Goal: Information Seeking & Learning: Learn about a topic

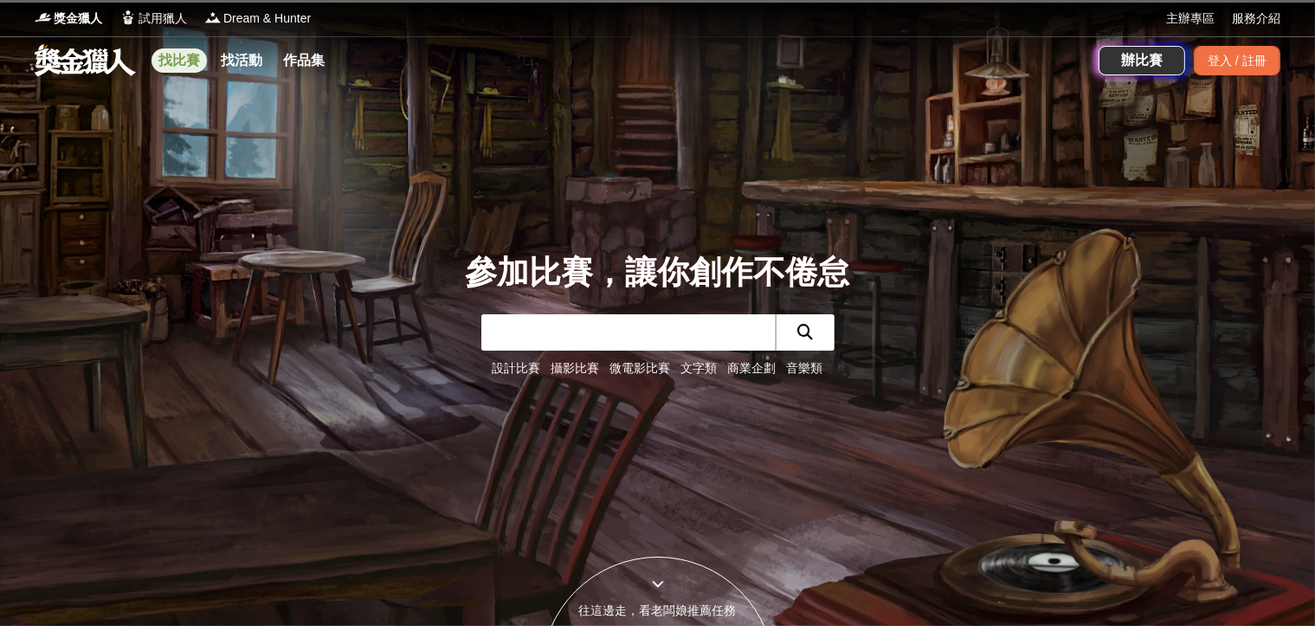
click at [177, 69] on link "找比賽" at bounding box center [178, 60] width 55 height 24
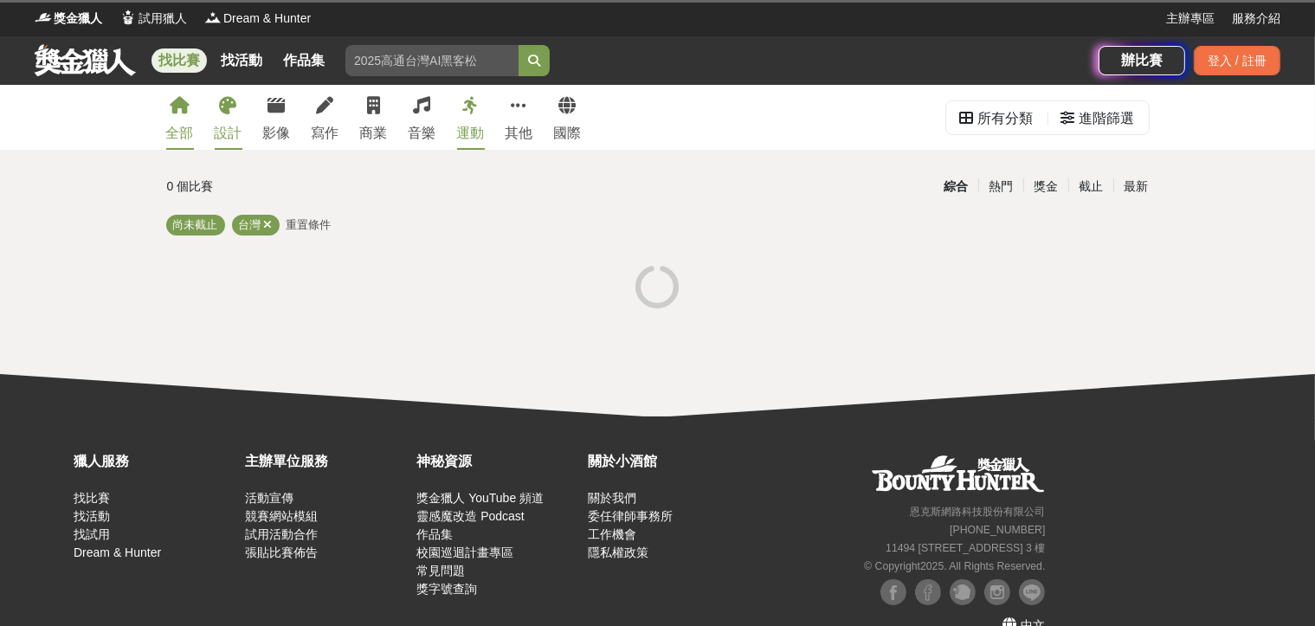
click at [229, 132] on div "設計" at bounding box center [229, 133] width 28 height 21
click at [222, 125] on div "設計" at bounding box center [229, 133] width 28 height 21
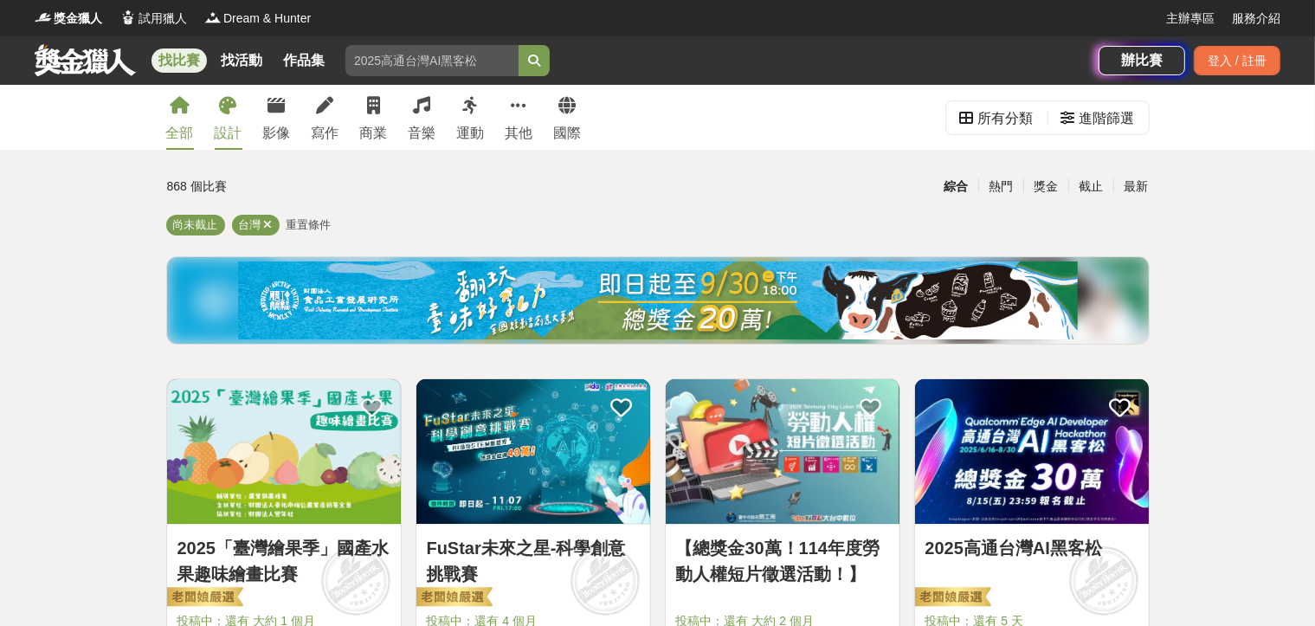
click at [228, 107] on icon at bounding box center [228, 105] width 17 height 17
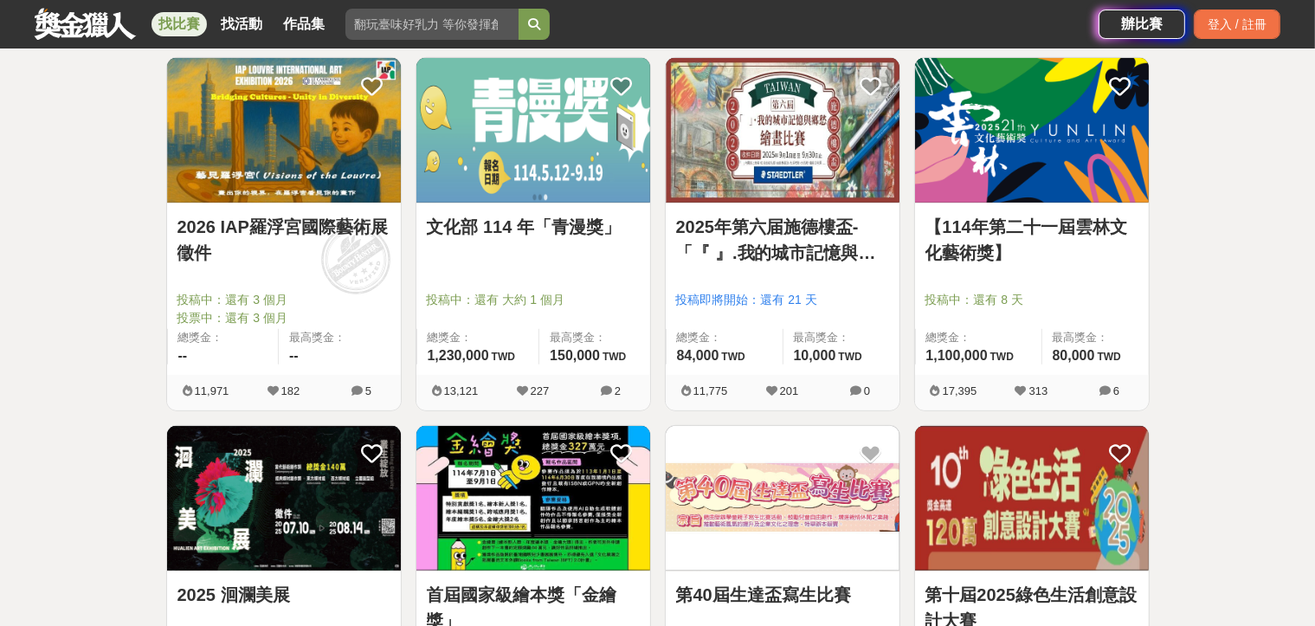
scroll to position [883, 0]
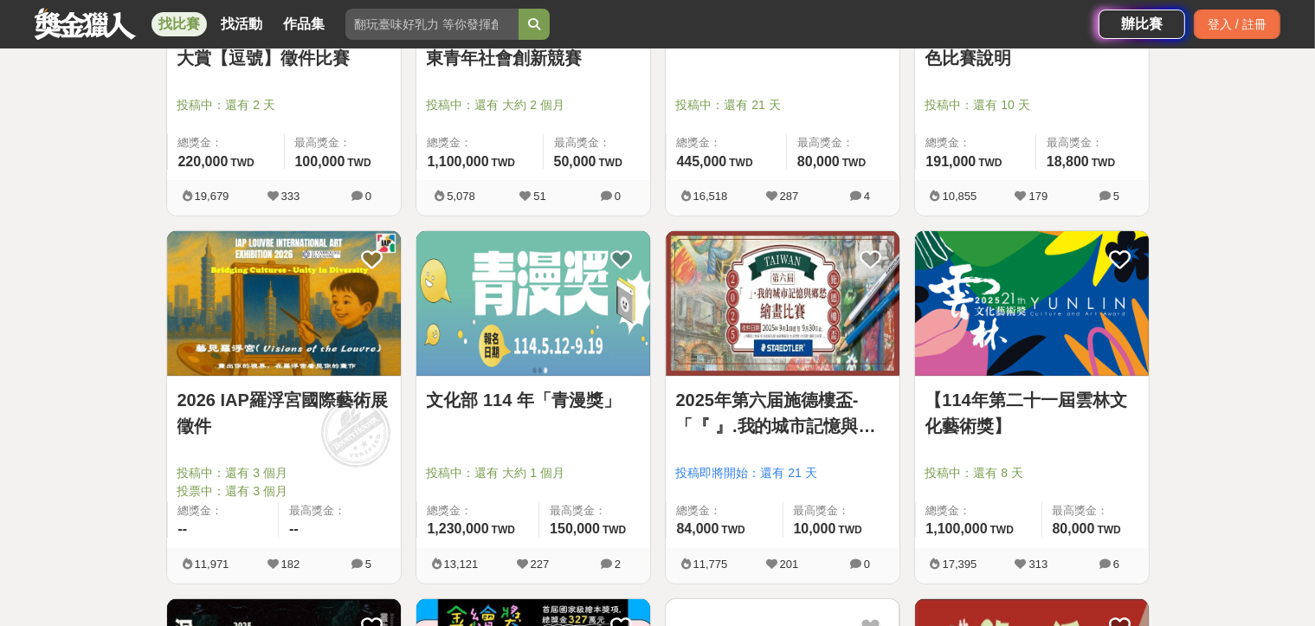
click at [277, 315] on img at bounding box center [284, 303] width 234 height 145
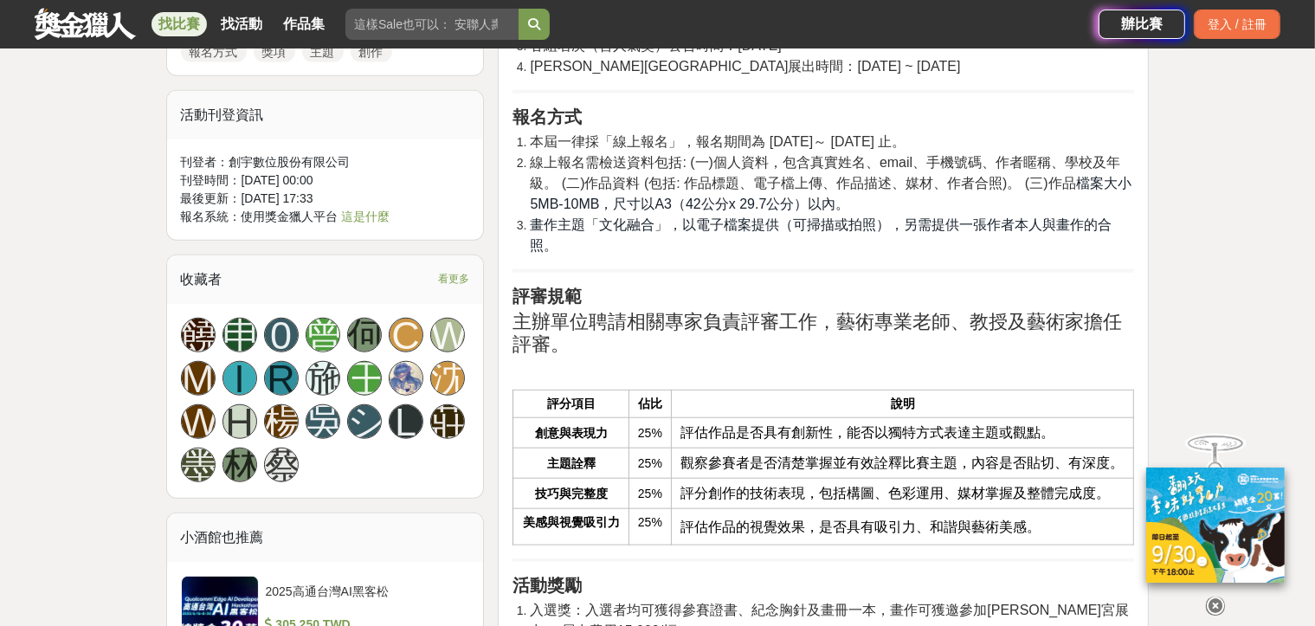
scroll to position [1818, 0]
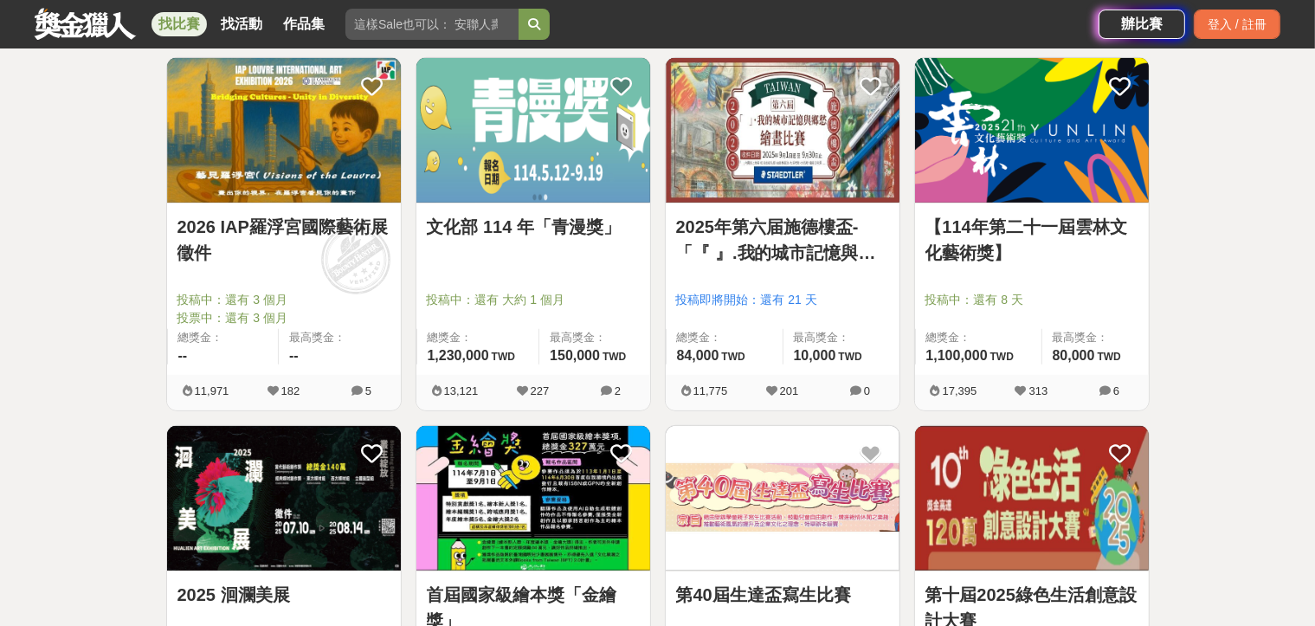
scroll to position [970, 0]
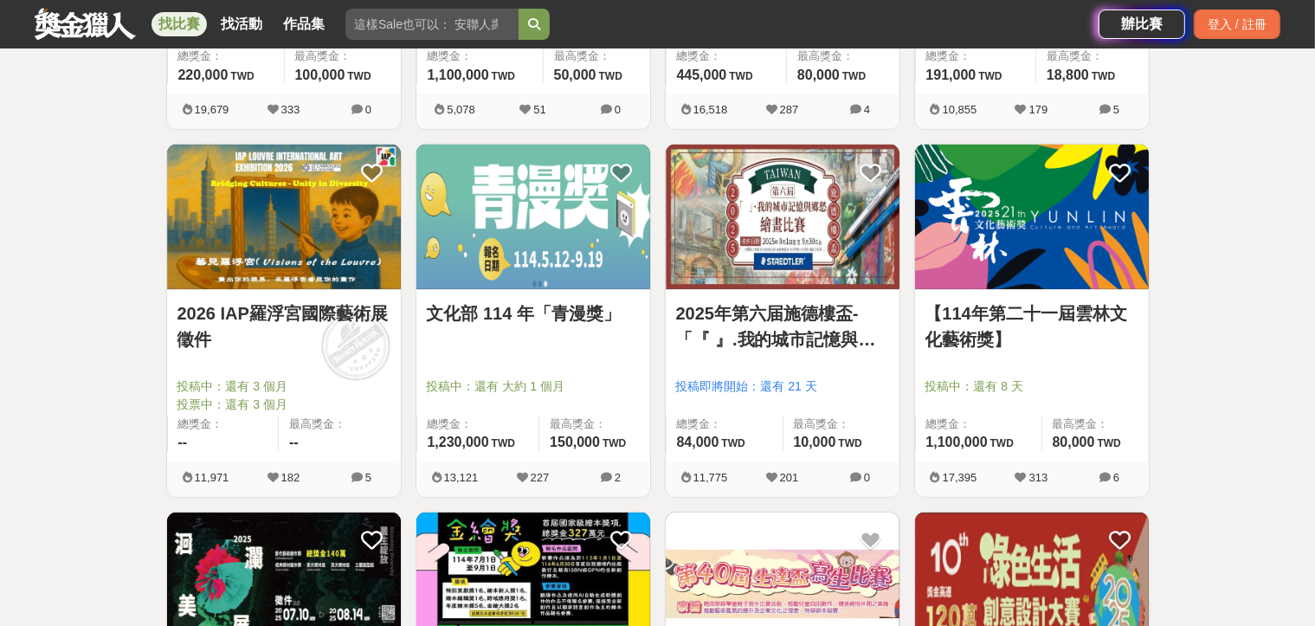
click at [789, 261] on img at bounding box center [783, 217] width 234 height 145
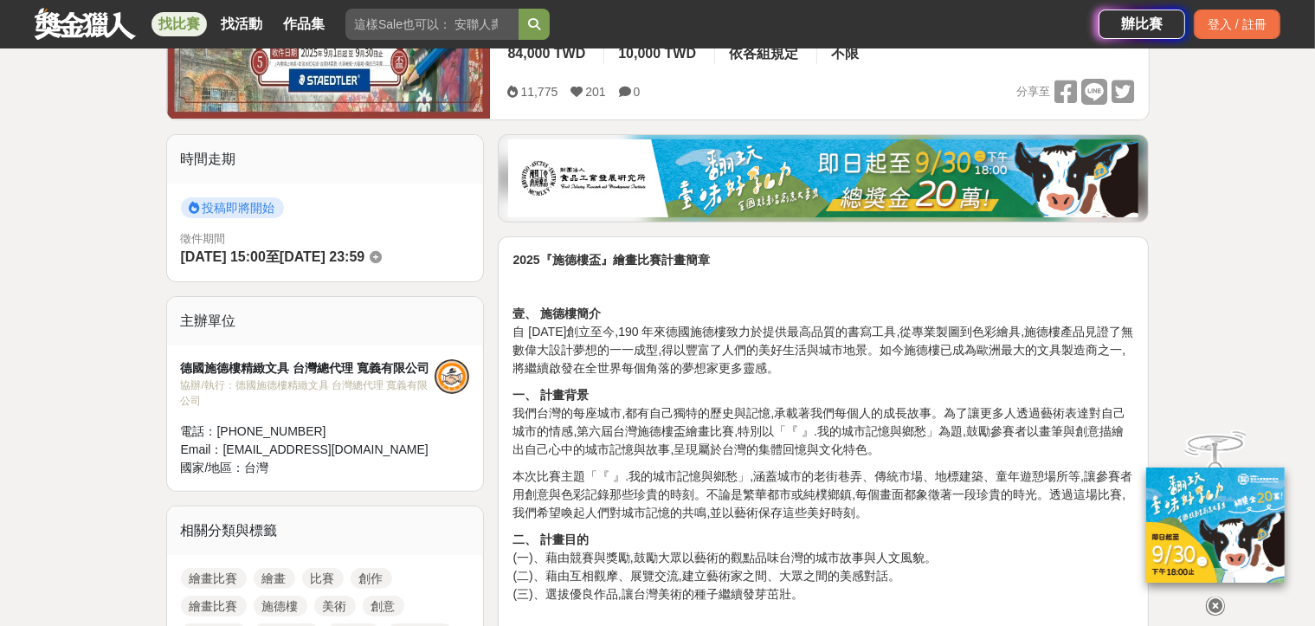
scroll to position [433, 0]
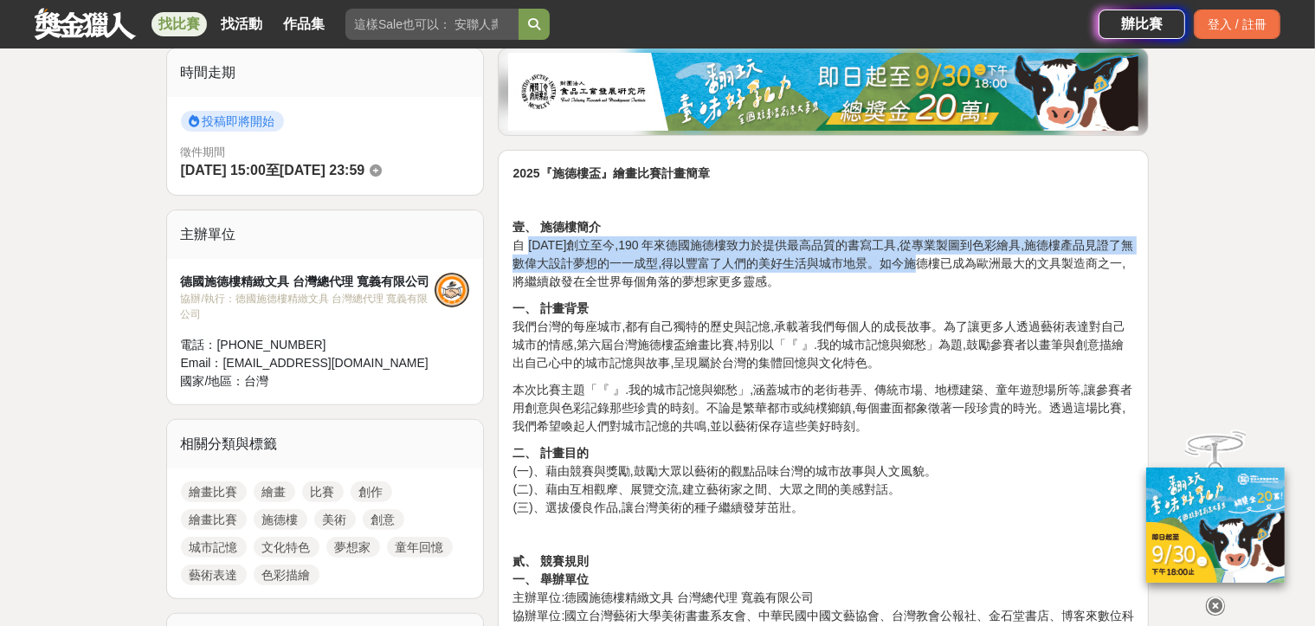
drag, startPoint x: 529, startPoint y: 235, endPoint x: 928, endPoint y: 264, distance: 400.1
click at [928, 264] on p "壹、 施德樓簡介 自 [DATE]創立至今,190 年來德國施德樓致力於提供最高品質的書寫工具,從專業製圖到色彩繪具,施德樓產品見證了無數偉大設計夢想的一一成…" at bounding box center [823, 254] width 622 height 73
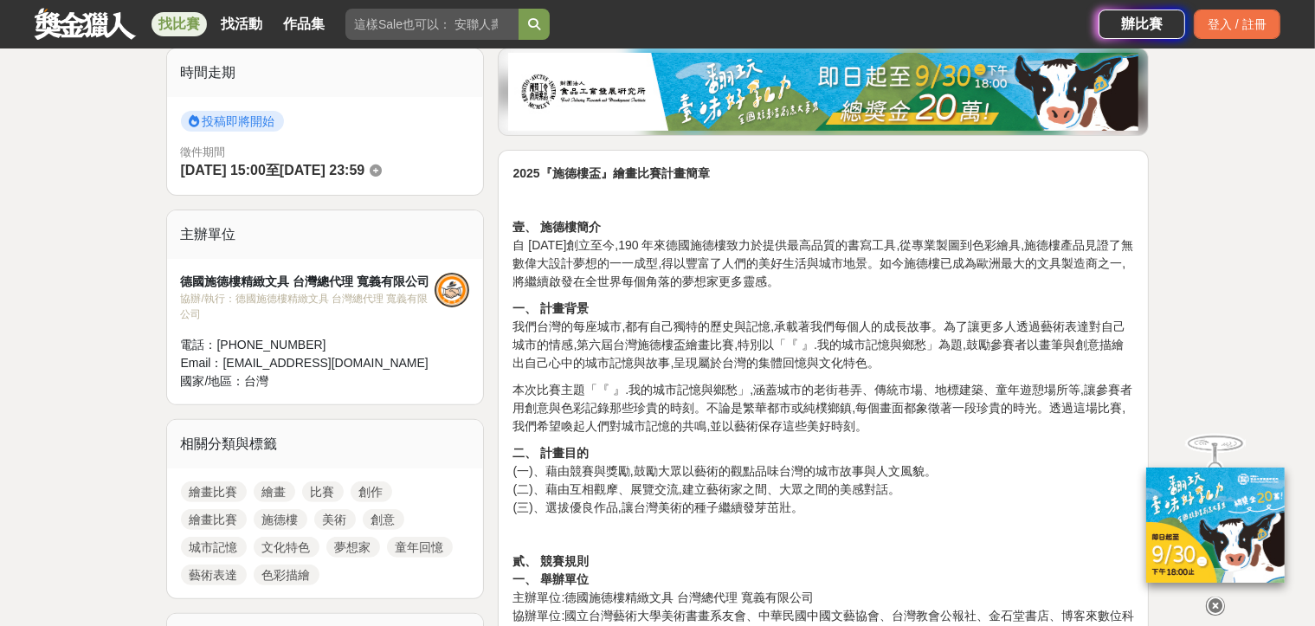
click at [908, 281] on p "壹、 施德樓簡介 自 [DATE]創立至今,190 年來德國施德樓致力於提供最高品質的書寫工具,從專業製圖到色彩繪具,施德樓產品見證了無數偉大設計夢想的一一成…" at bounding box center [823, 254] width 622 height 73
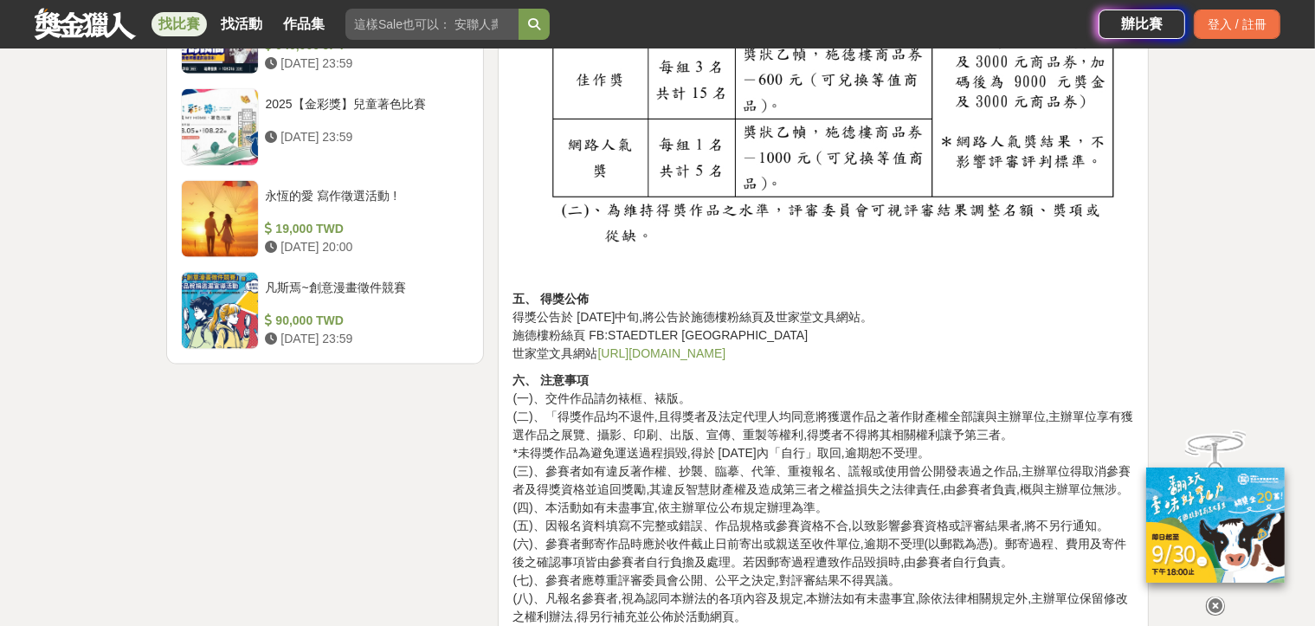
scroll to position [2857, 0]
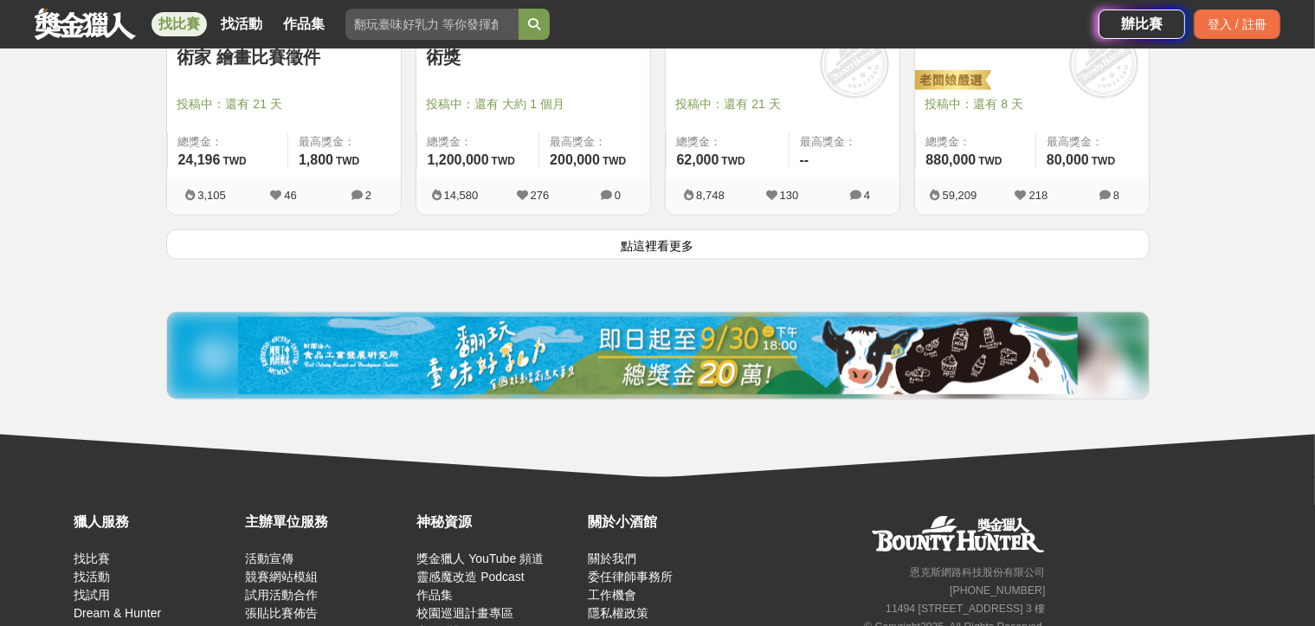
scroll to position [2095, 0]
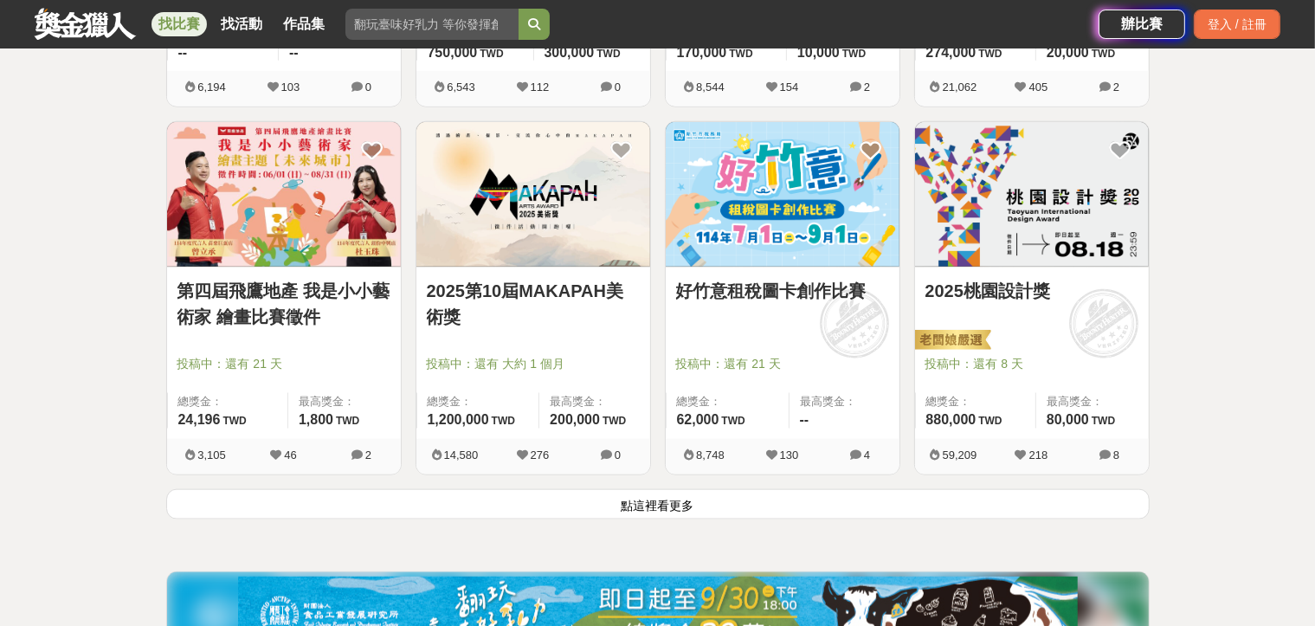
click at [880, 507] on button "點這裡看更多" at bounding box center [657, 504] width 983 height 30
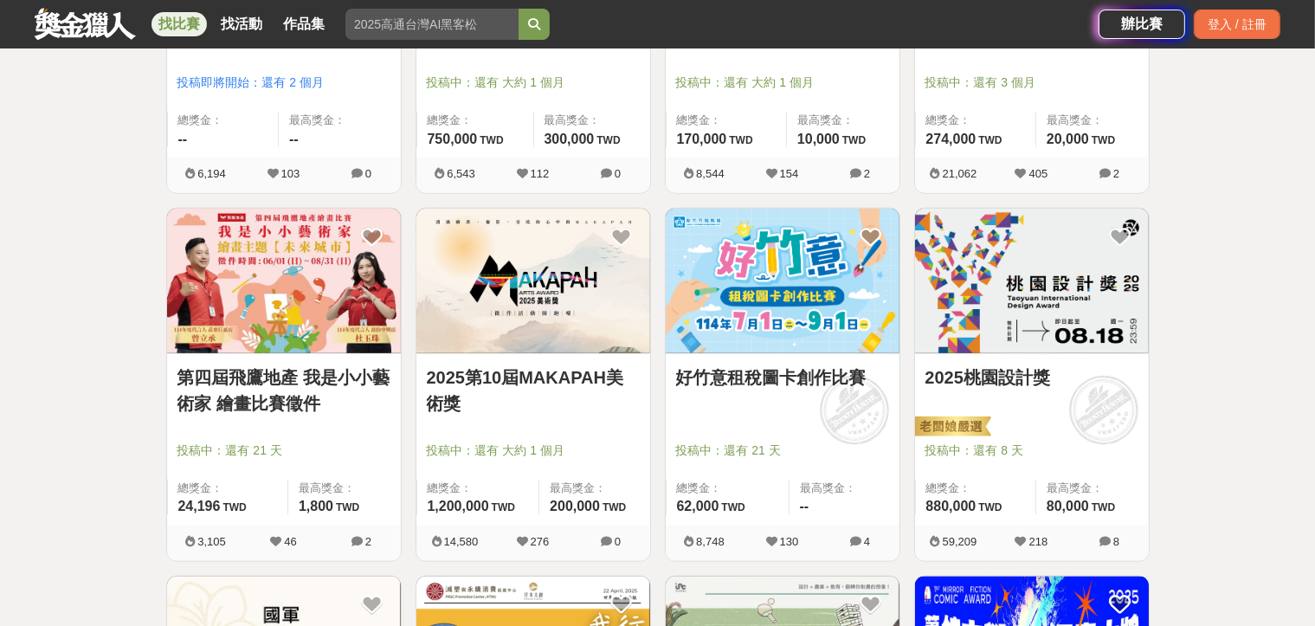
scroll to position [1922, 0]
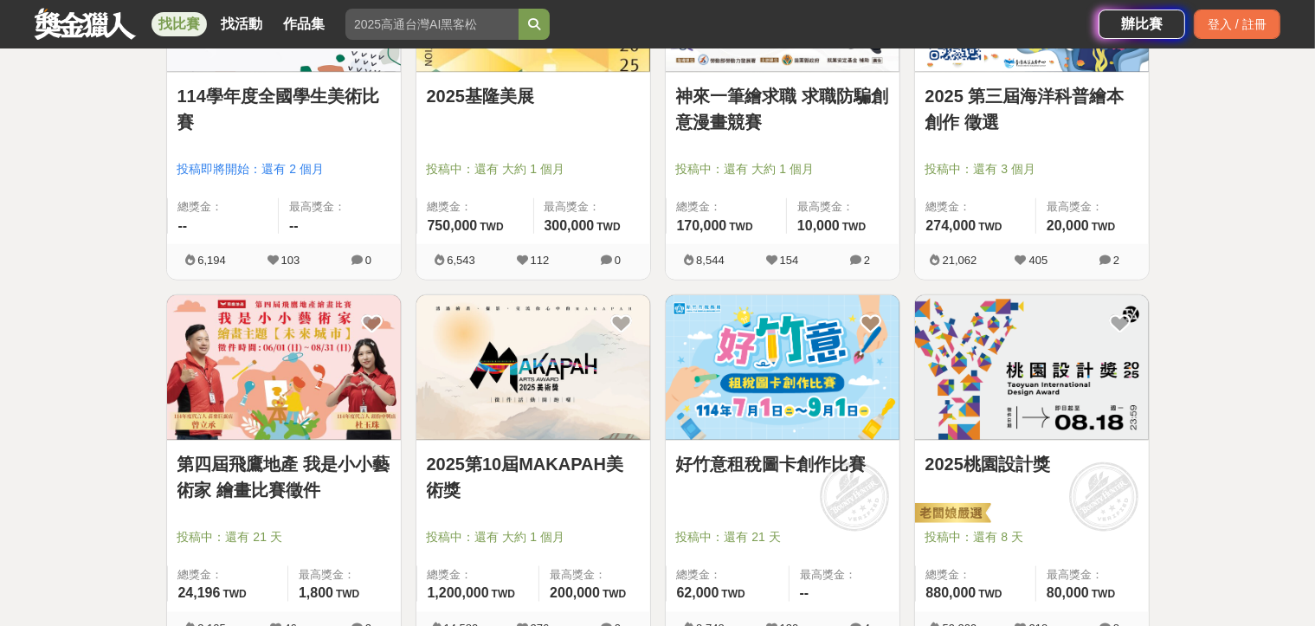
click at [581, 431] on img at bounding box center [533, 367] width 234 height 145
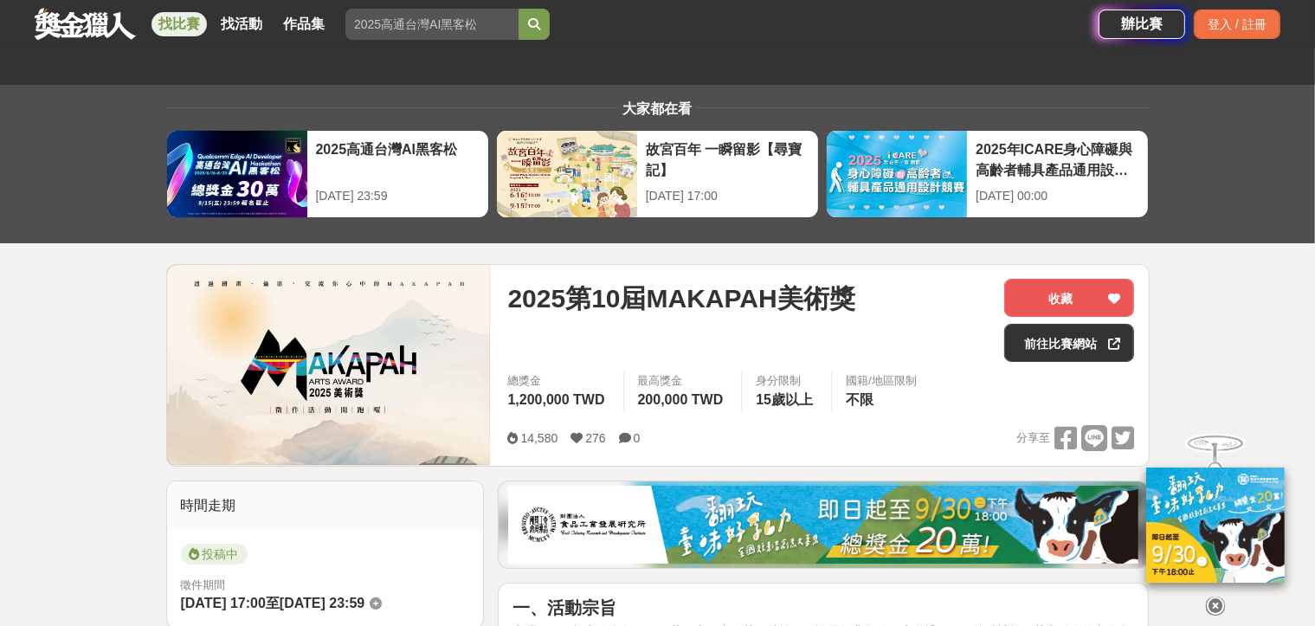
scroll to position [866, 0]
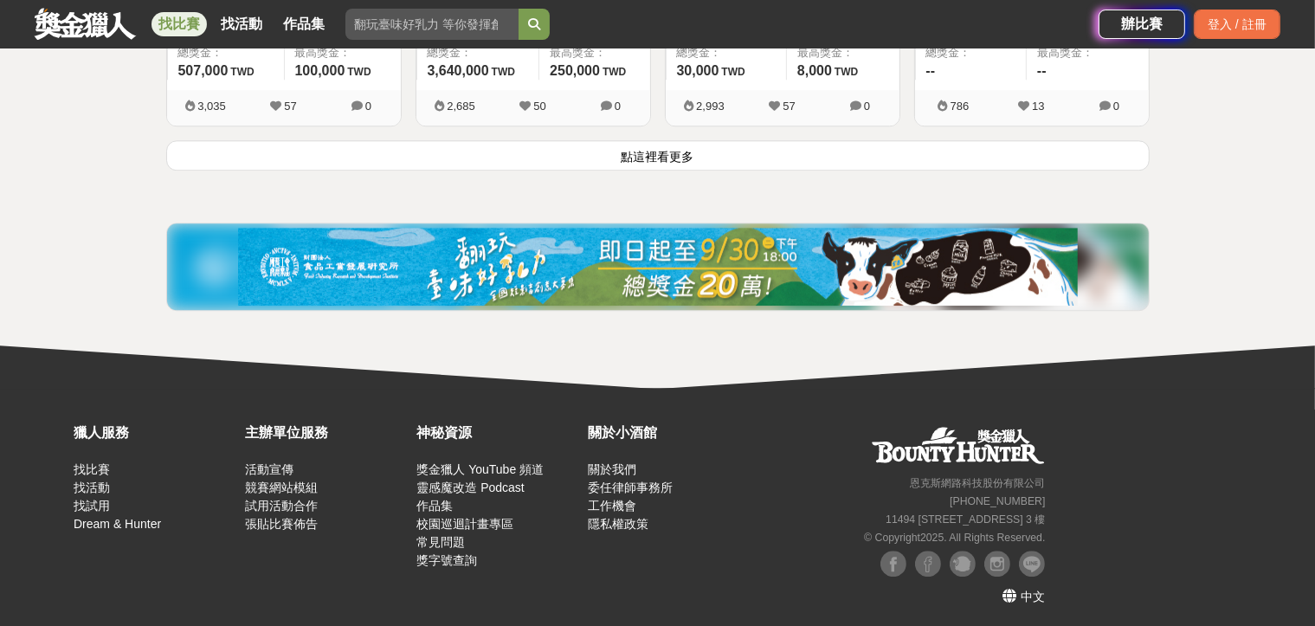
scroll to position [4563, 0]
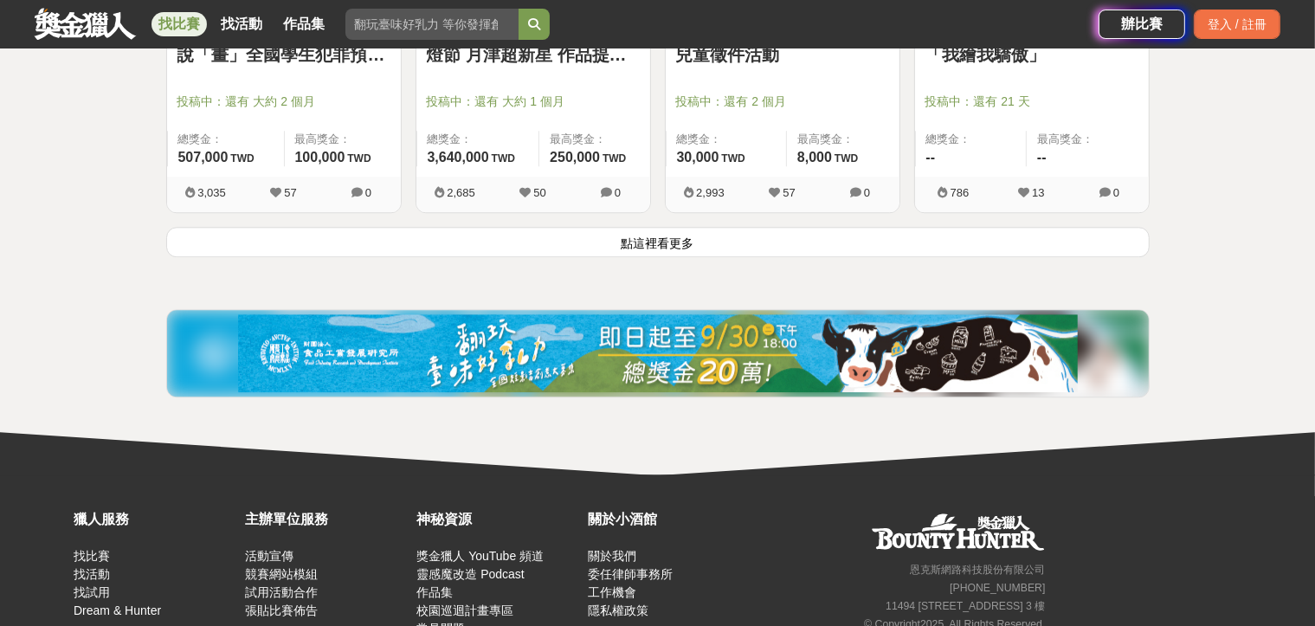
click at [876, 242] on button "點這裡看更多" at bounding box center [657, 242] width 983 height 30
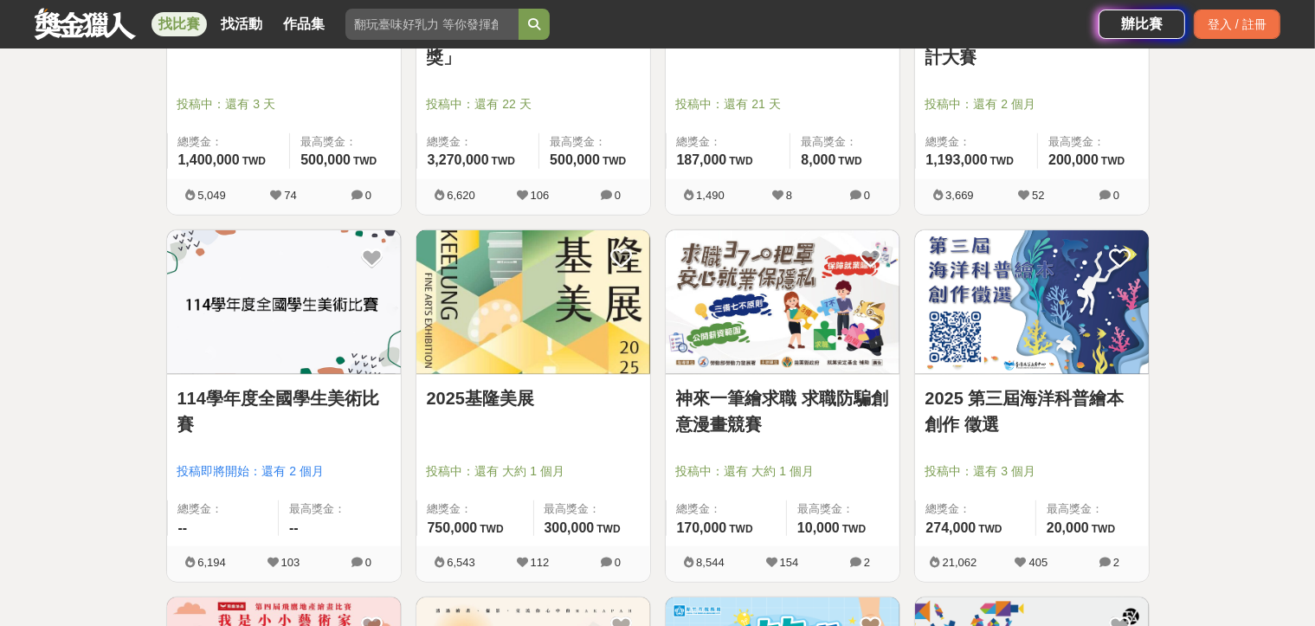
scroll to position [1706, 0]
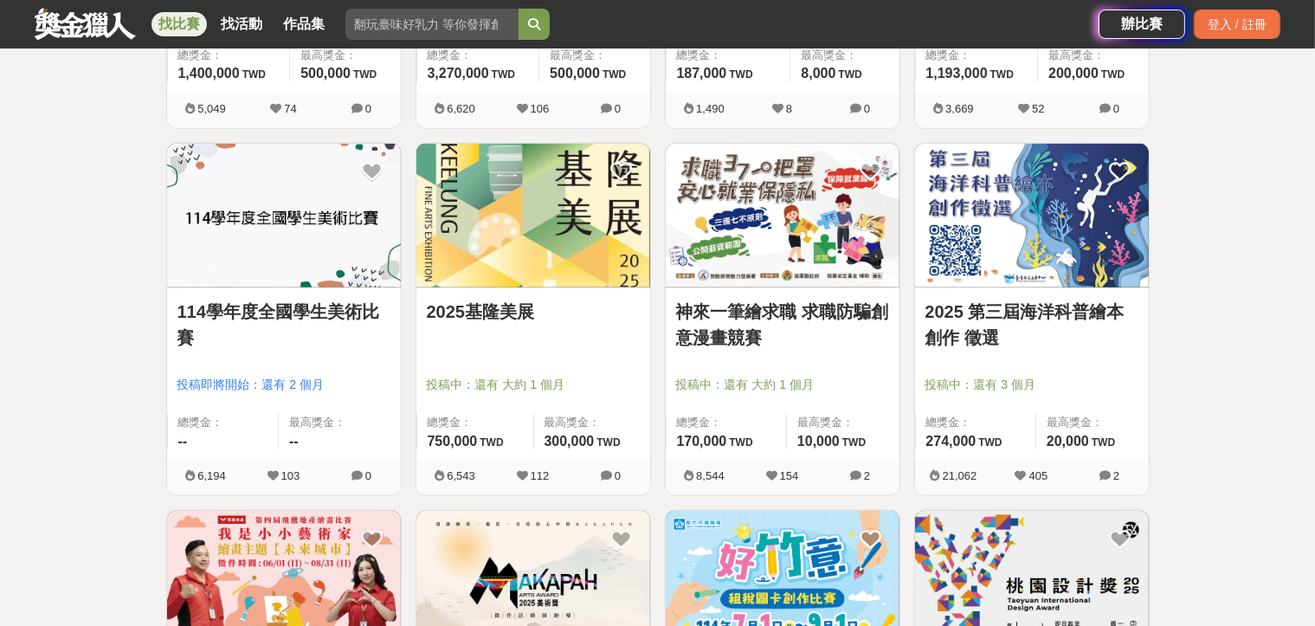
click at [624, 261] on img at bounding box center [533, 216] width 234 height 145
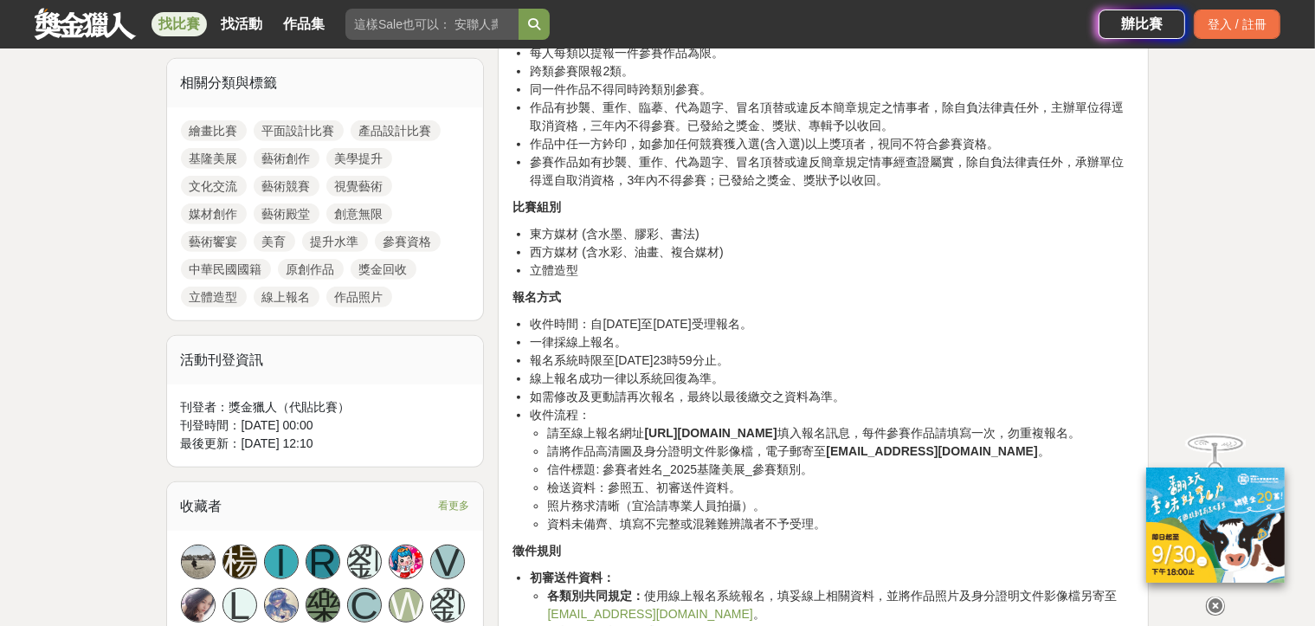
scroll to position [1212, 0]
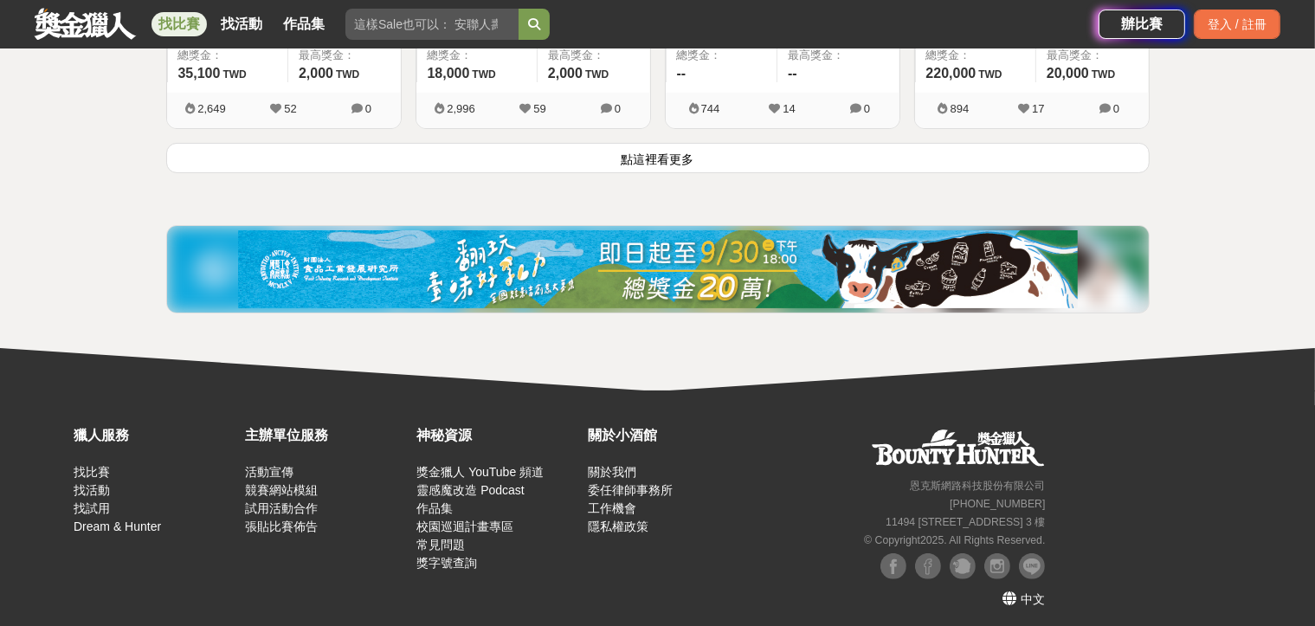
scroll to position [6506, 0]
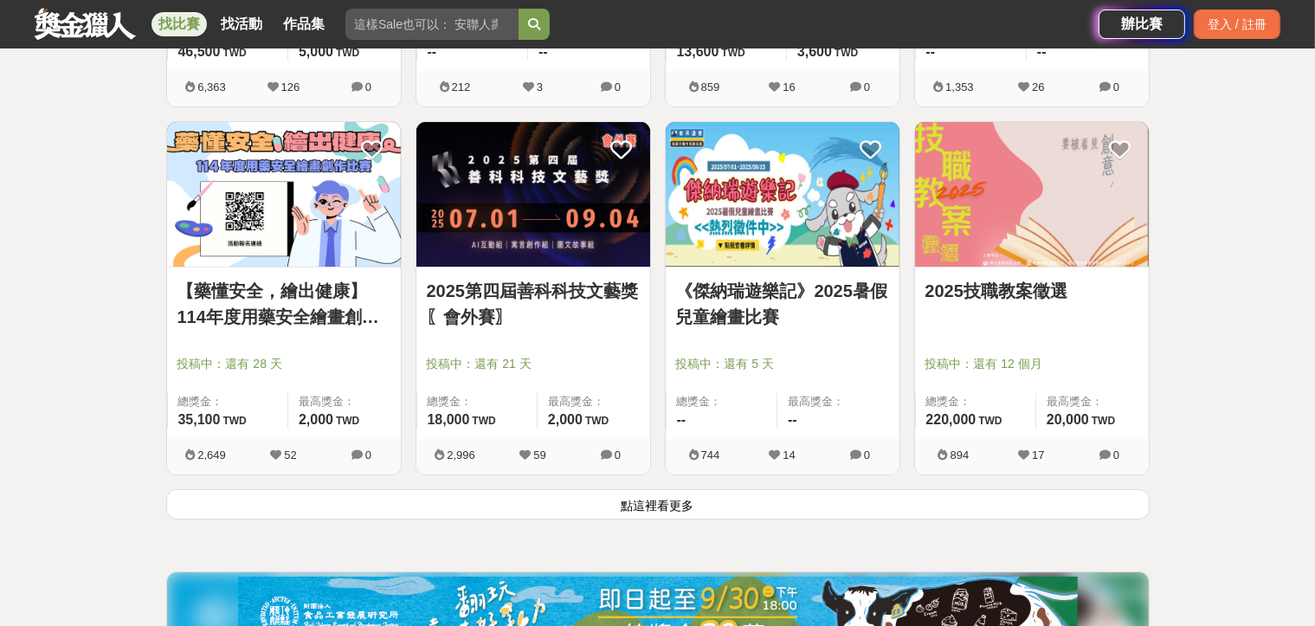
click at [928, 499] on button "點這裡看更多" at bounding box center [657, 504] width 983 height 30
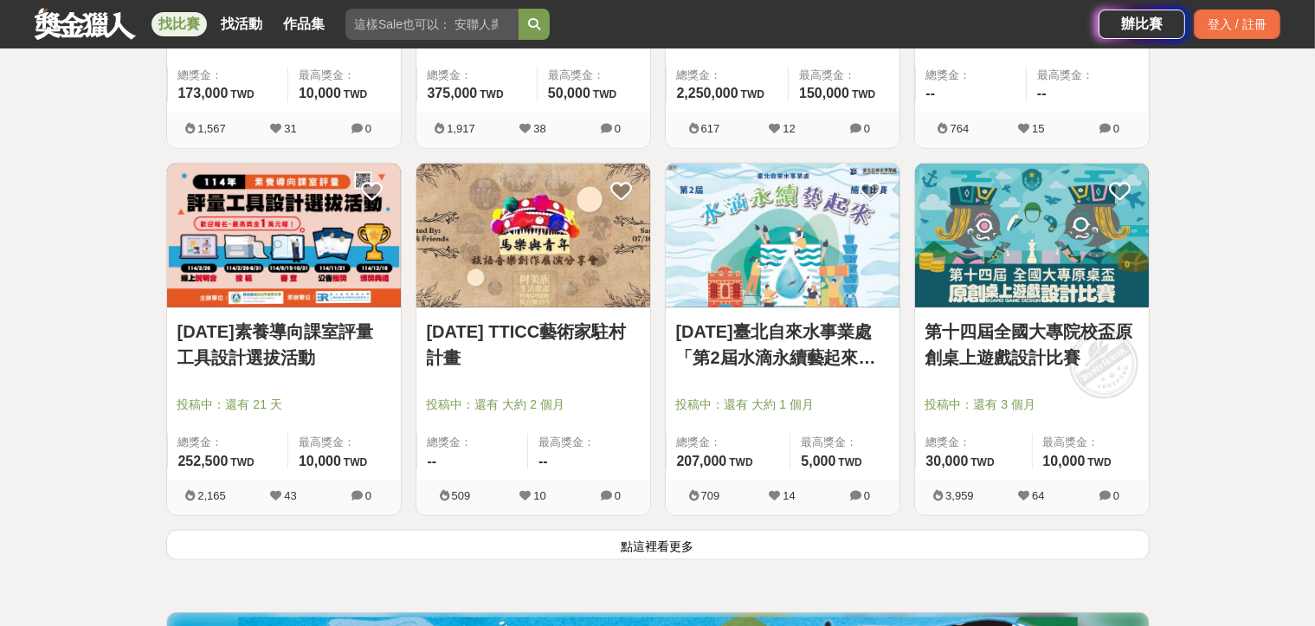
scroll to position [8757, 0]
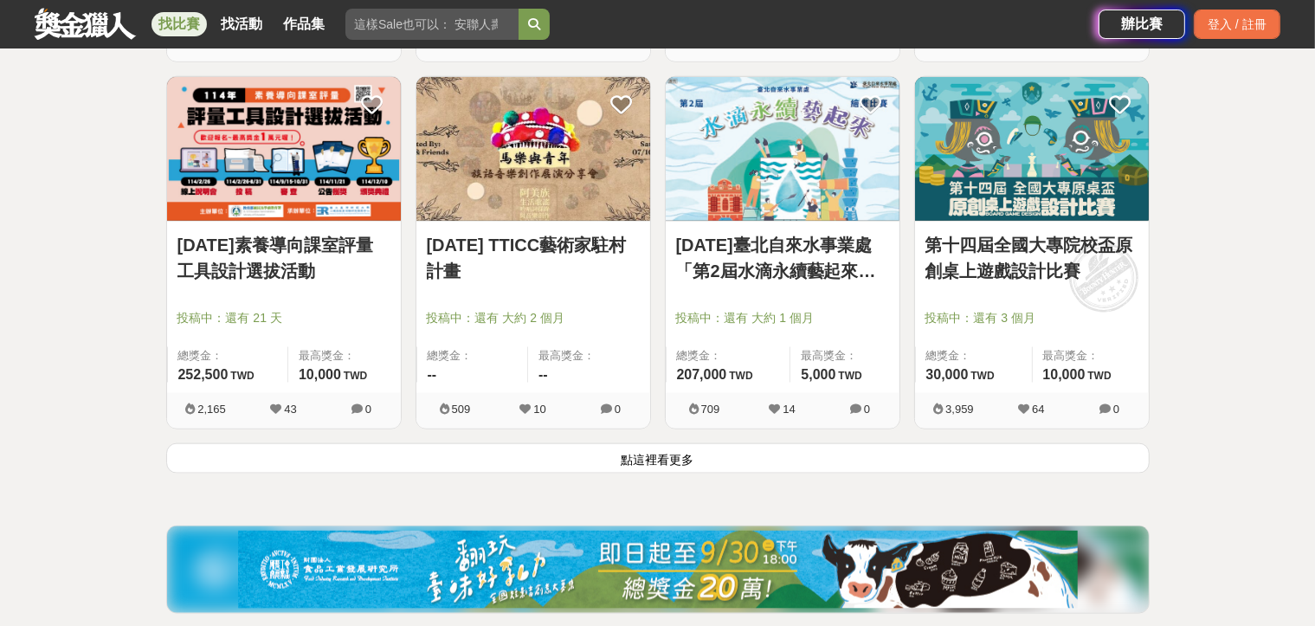
click at [620, 448] on button "點這裡看更多" at bounding box center [657, 458] width 983 height 30
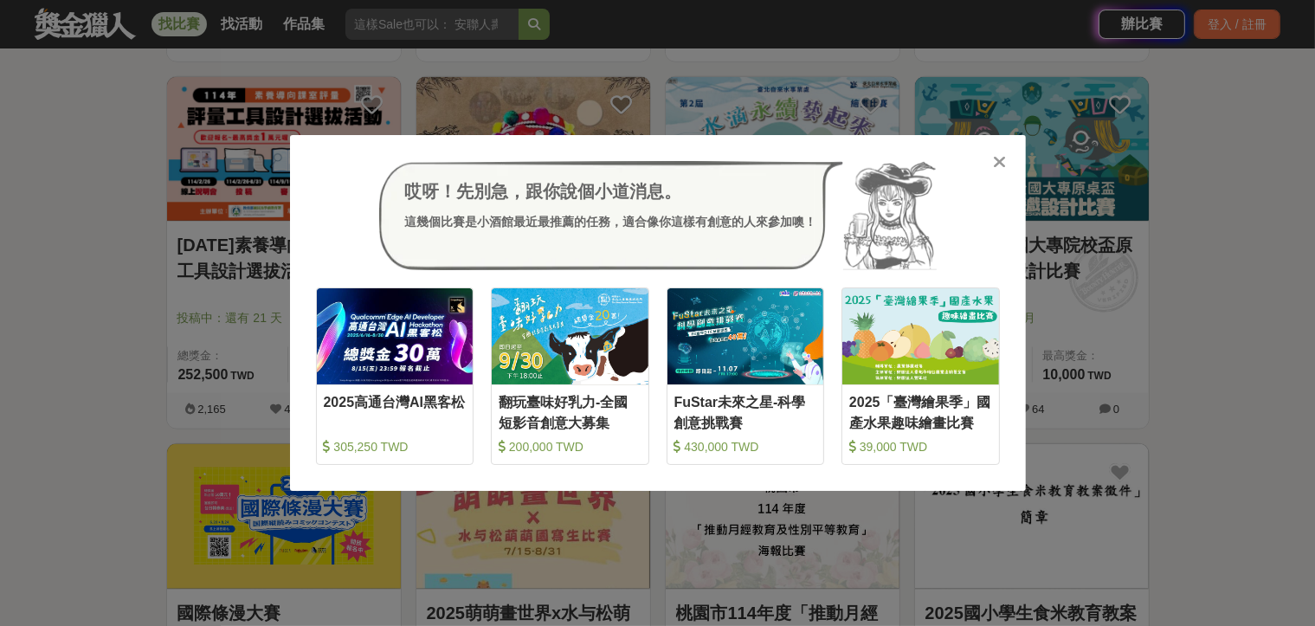
click at [1001, 162] on icon at bounding box center [999, 161] width 13 height 17
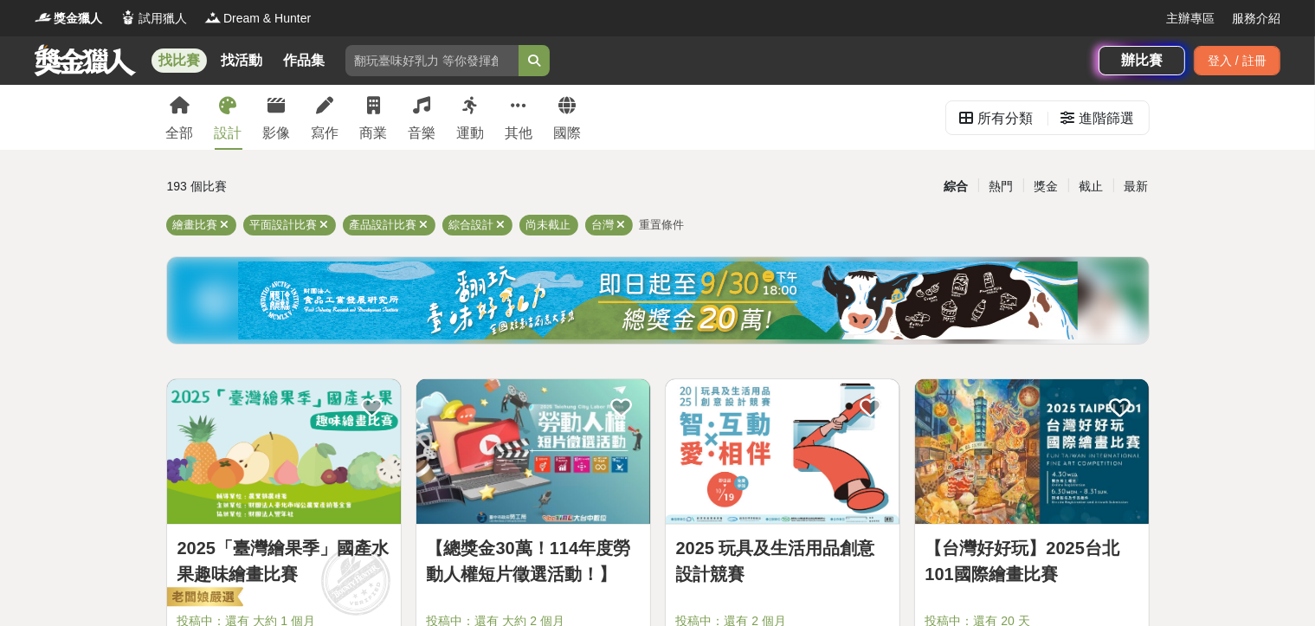
scroll to position [606, 0]
